Goal: Task Accomplishment & Management: Use online tool/utility

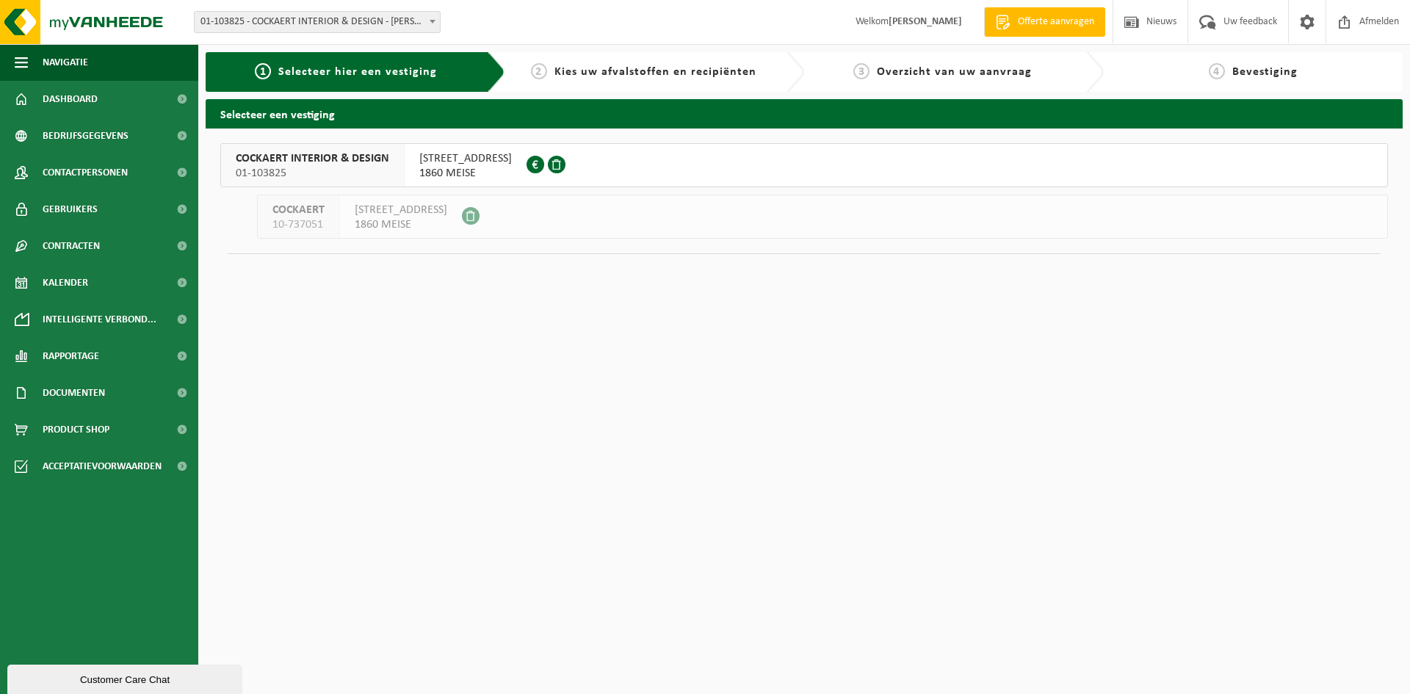
click at [470, 164] on span "OSSEGEMSTRAAT 41" at bounding box center [465, 158] width 93 height 15
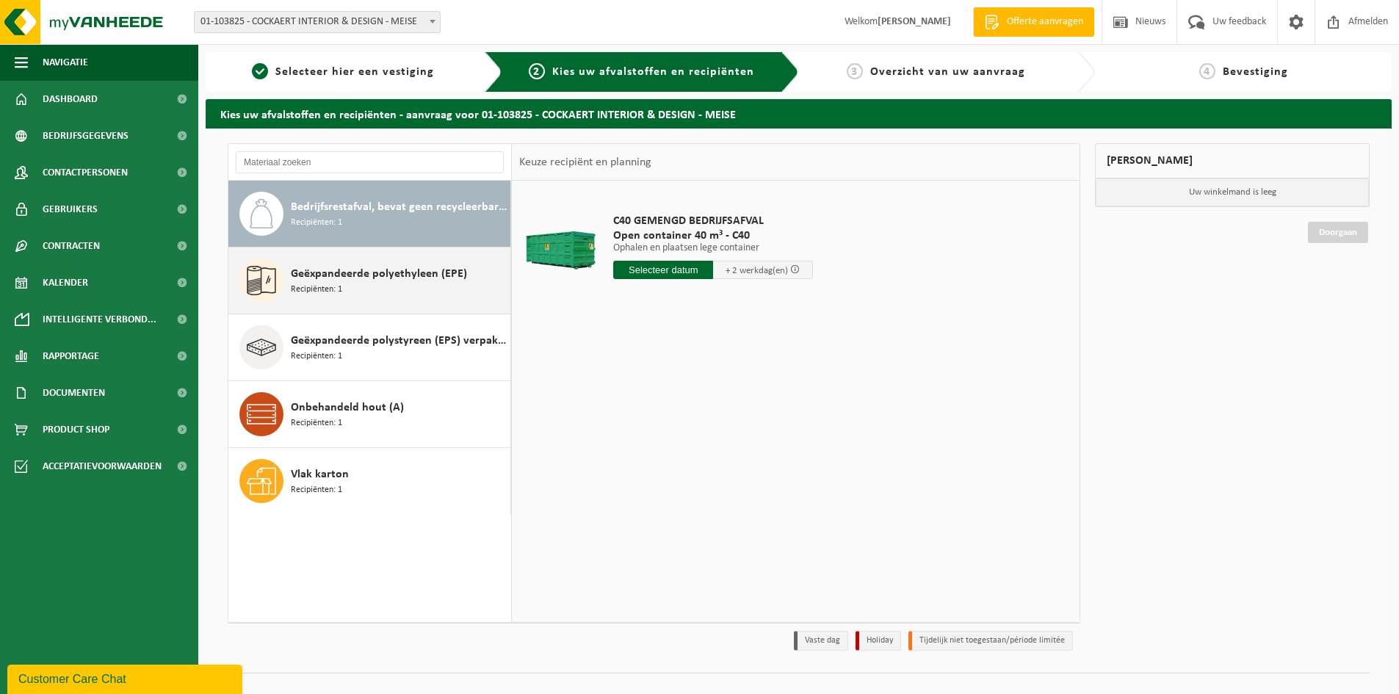
click at [408, 279] on span "Geëxpandeerde polyethyleen (EPE)" at bounding box center [379, 274] width 176 height 18
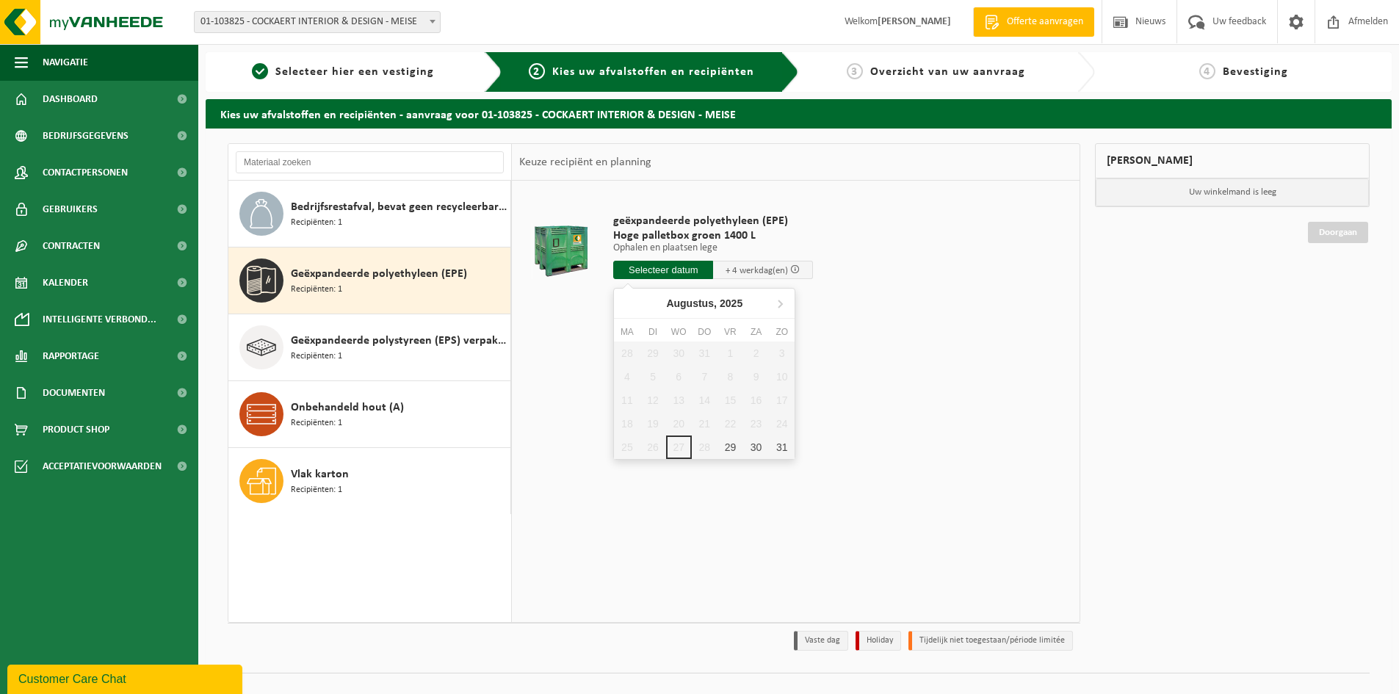
click at [663, 272] on input "text" at bounding box center [663, 270] width 100 height 18
click at [730, 448] on div "29" at bounding box center [730, 446] width 26 height 23
type input "Van 2025-08-29"
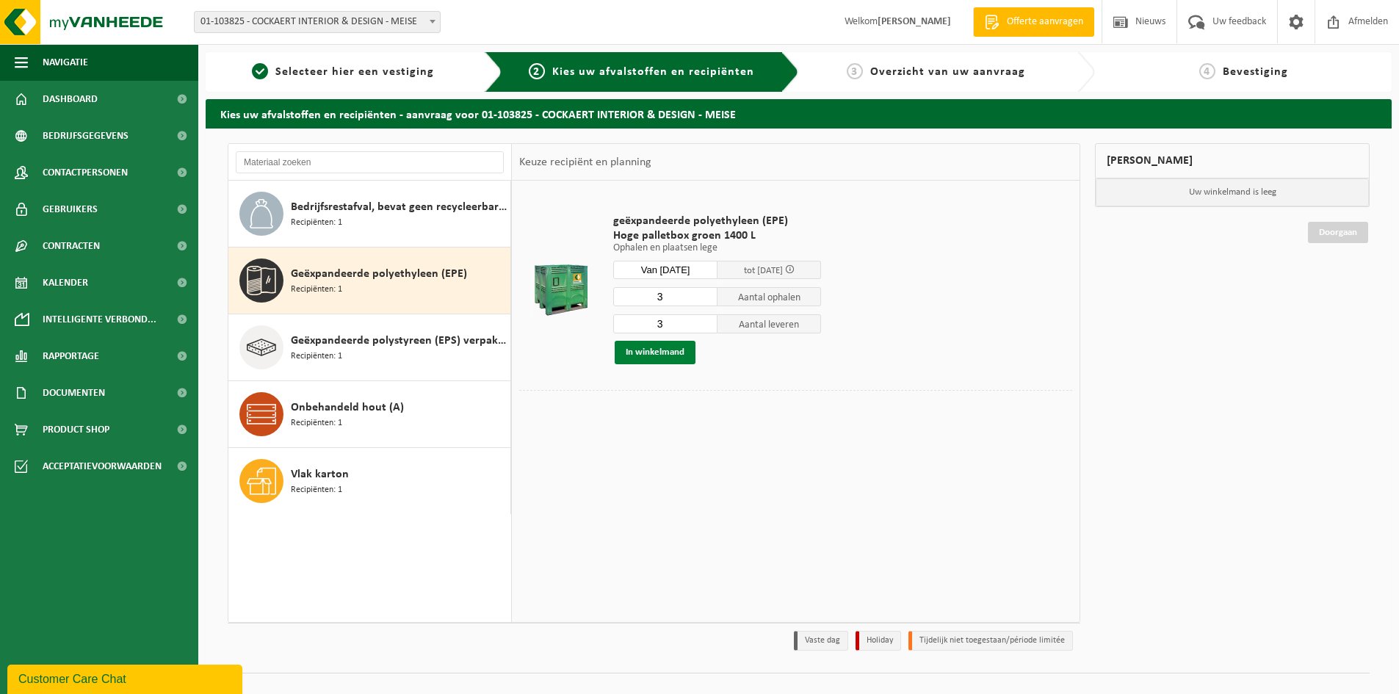
click at [665, 352] on button "In winkelmand" at bounding box center [654, 352] width 81 height 23
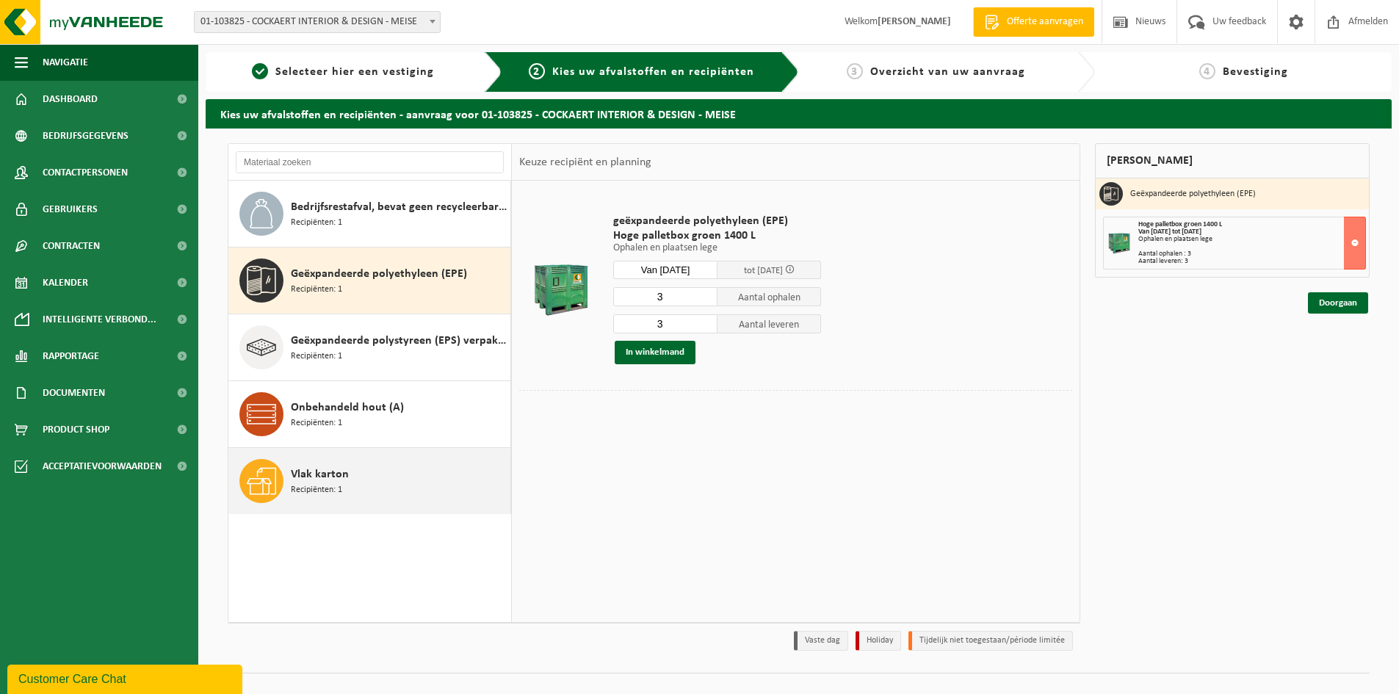
click at [336, 479] on span "Vlak karton" at bounding box center [320, 474] width 58 height 18
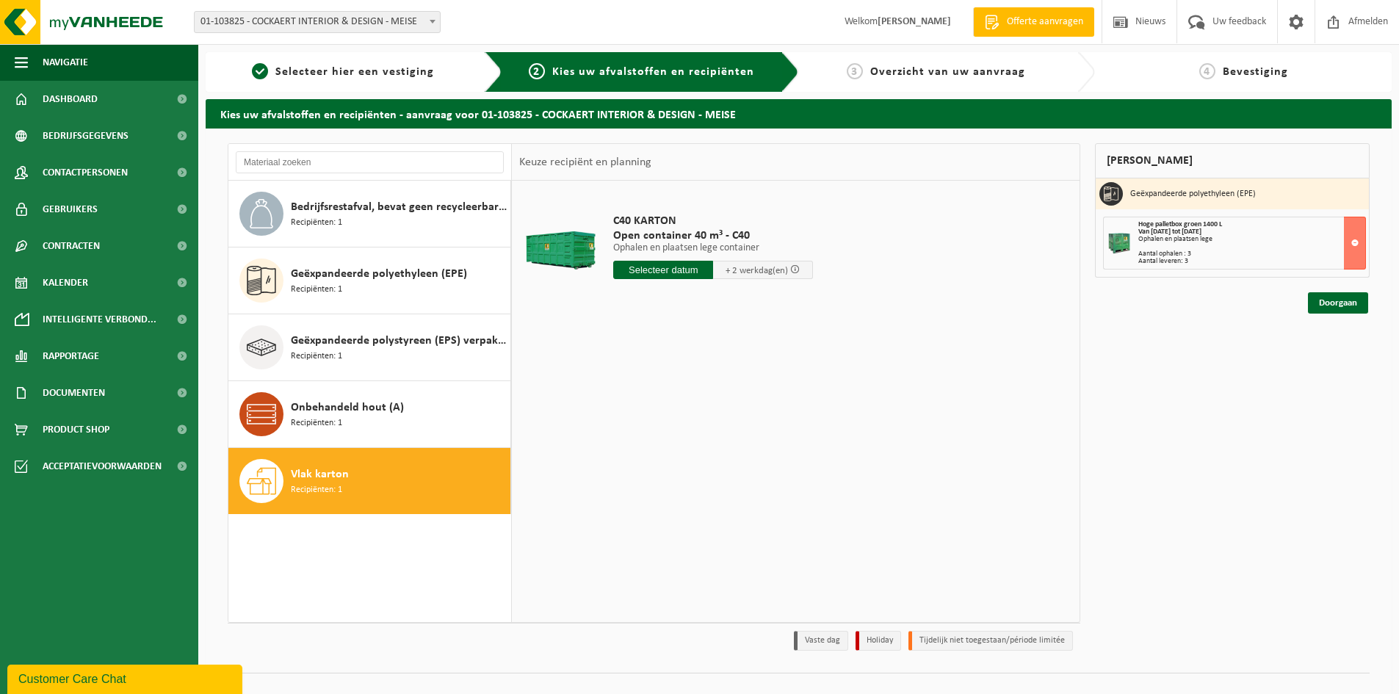
click at [659, 270] on input "text" at bounding box center [663, 270] width 100 height 18
click at [778, 305] on icon at bounding box center [779, 302] width 23 height 23
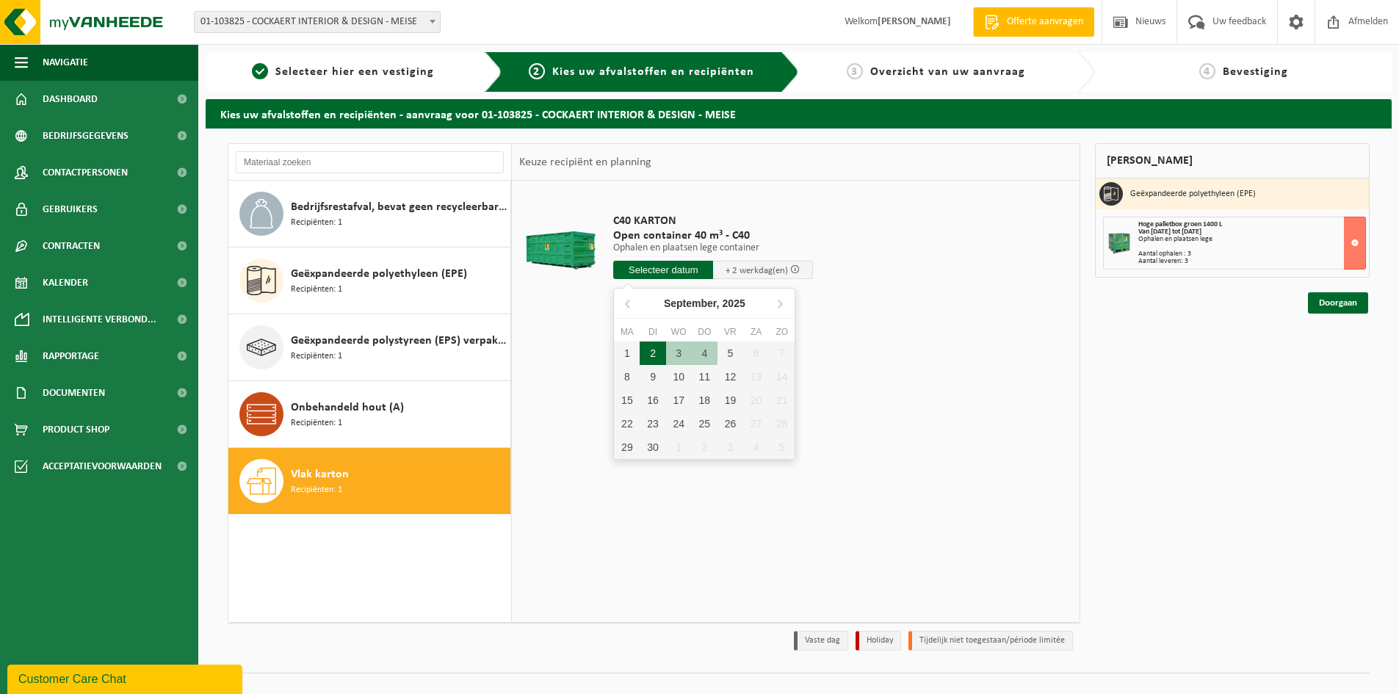
click at [651, 352] on div "2" at bounding box center [652, 352] width 26 height 23
type input "Van 2025-09-02"
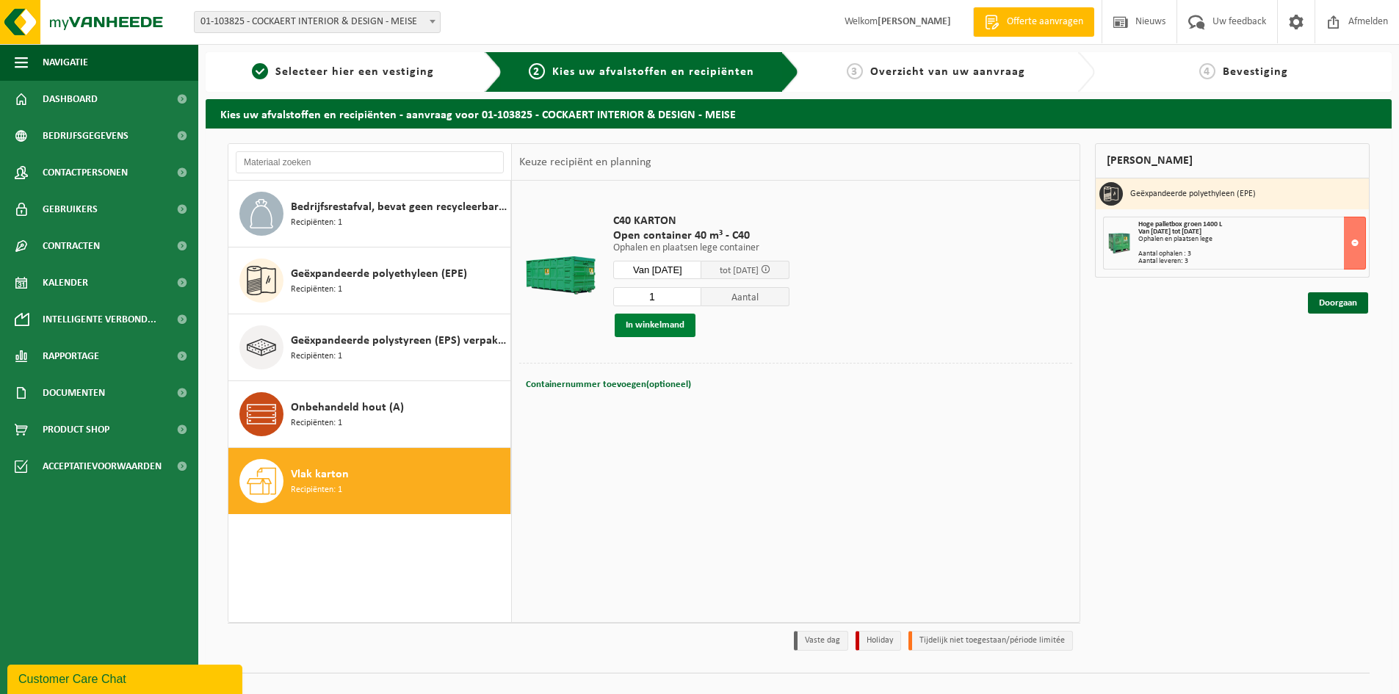
click at [643, 324] on button "In winkelmand" at bounding box center [654, 324] width 81 height 23
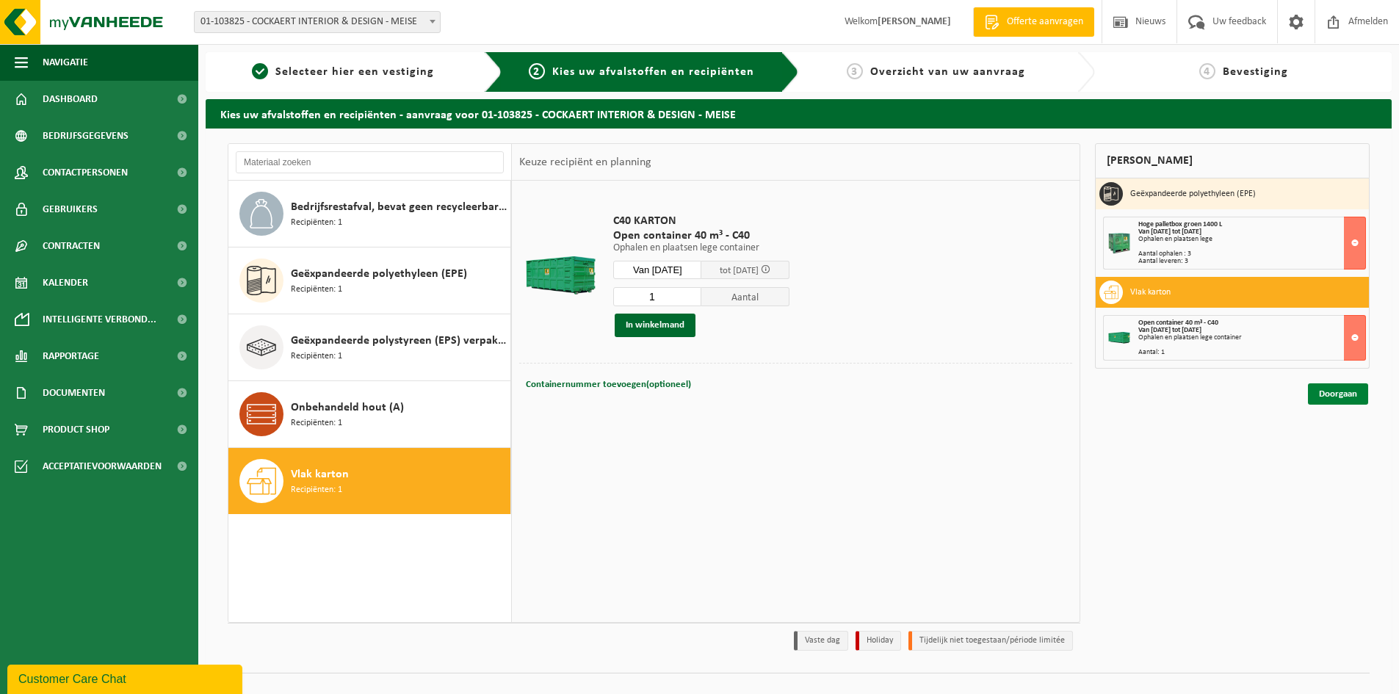
click at [1337, 391] on link "Doorgaan" at bounding box center [1338, 393] width 60 height 21
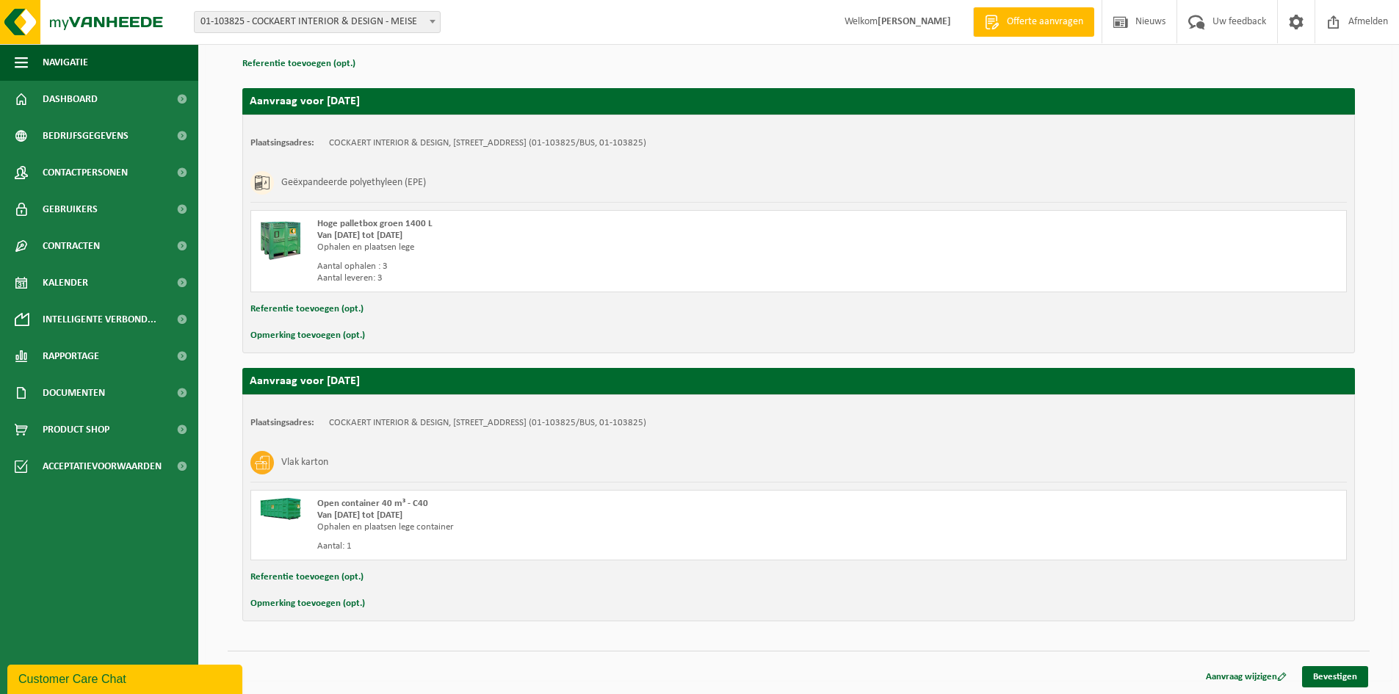
scroll to position [216, 0]
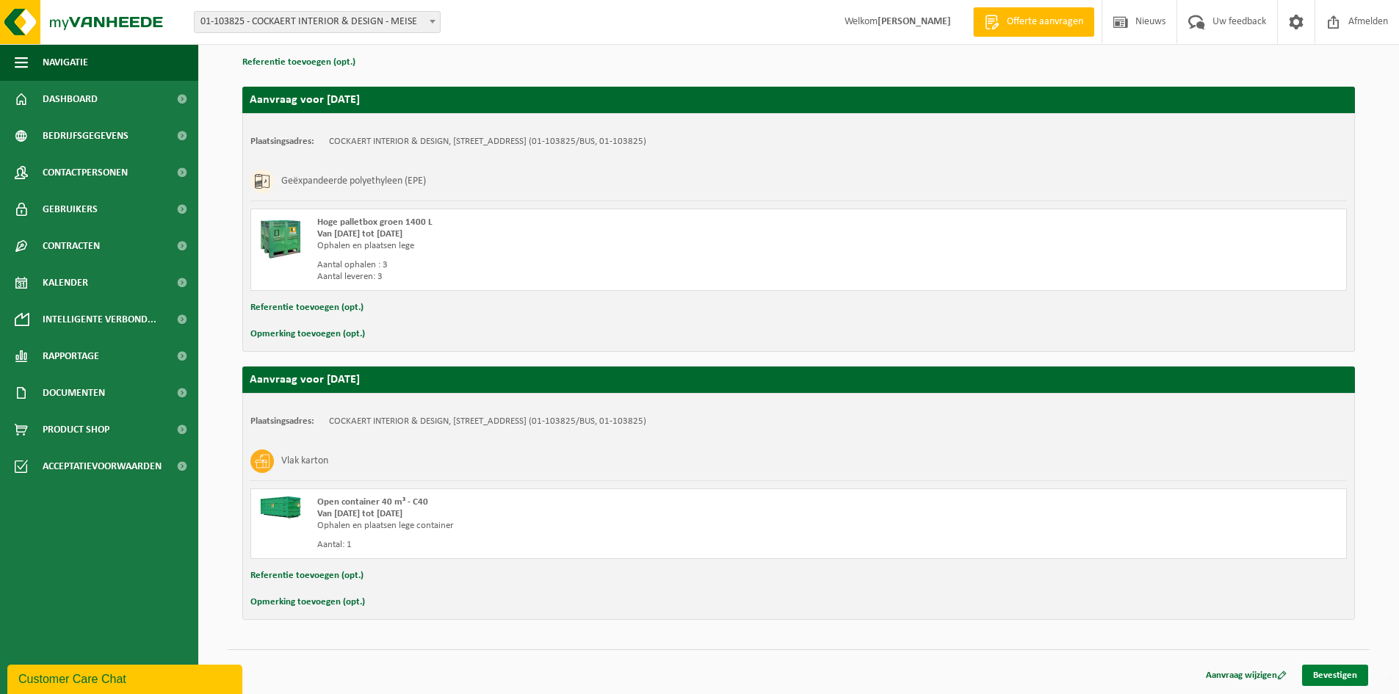
click at [1332, 673] on link "Bevestigen" at bounding box center [1335, 674] width 66 height 21
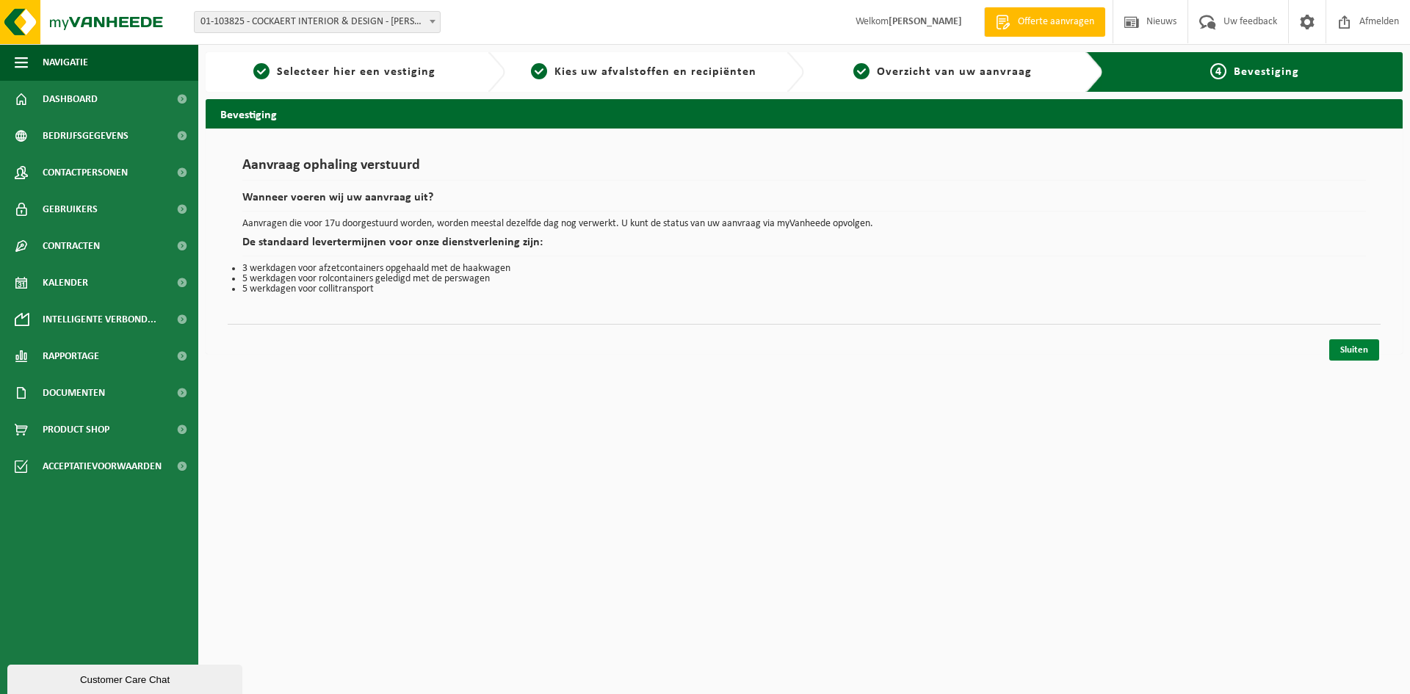
click at [1354, 352] on link "Sluiten" at bounding box center [1354, 349] width 50 height 21
